Goal: Transaction & Acquisition: Purchase product/service

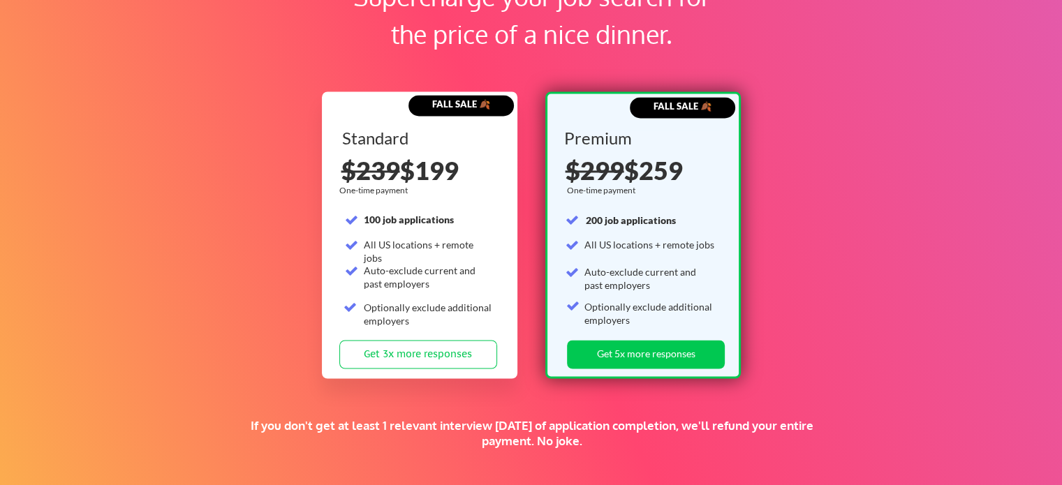
scroll to position [2164, 0]
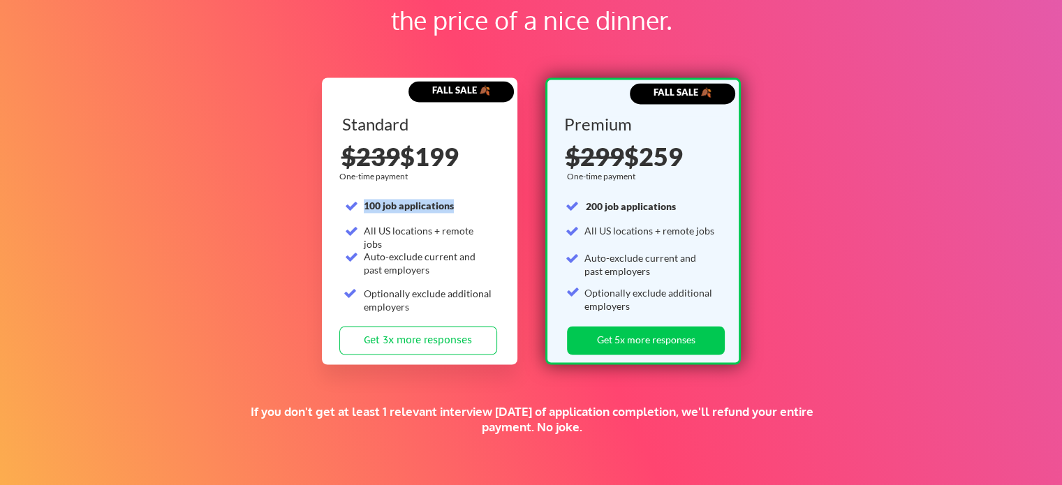
drag, startPoint x: 452, startPoint y: 206, endPoint x: 362, endPoint y: 205, distance: 90.7
click at [362, 205] on div "Standard 100 job applications All US locations + remote jobs Auto-exclude curre…" at bounding box center [421, 221] width 158 height 210
drag, startPoint x: 681, startPoint y: 207, endPoint x: 564, endPoint y: 207, distance: 117.3
click at [564, 207] on div "Premium One-time payment 200 job applications All US locations + remote jobs Au…" at bounding box center [643, 221] width 158 height 210
click at [472, 229] on div "All US locations + remote jobs" at bounding box center [428, 237] width 129 height 27
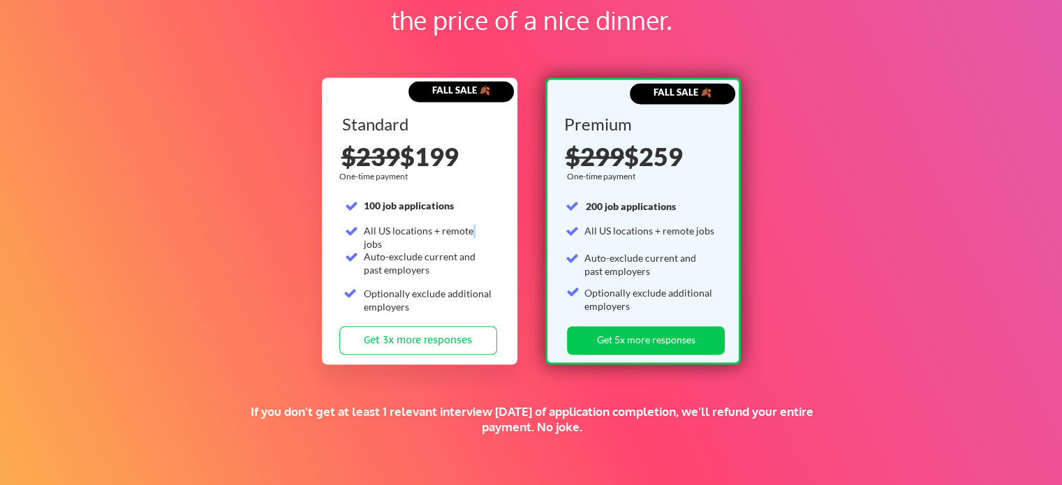
click at [471, 229] on div "All US locations + remote jobs" at bounding box center [428, 237] width 129 height 27
click at [651, 234] on div "All US locations + remote jobs" at bounding box center [649, 231] width 130 height 14
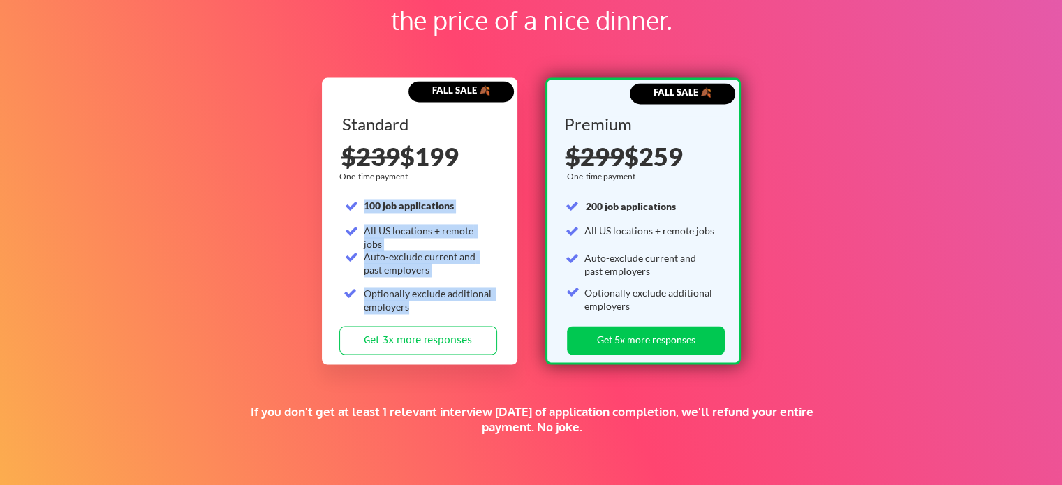
drag, startPoint x: 445, startPoint y: 301, endPoint x: 366, endPoint y: 207, distance: 123.3
click at [366, 207] on div "Standard 100 job applications All US locations + remote jobs Auto-exclude curre…" at bounding box center [421, 221] width 158 height 210
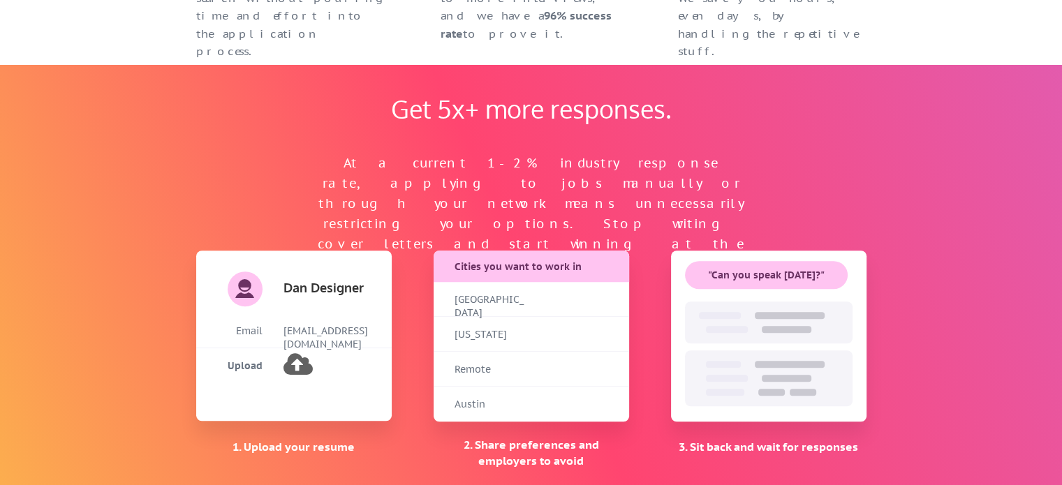
scroll to position [907, 0]
